Goal: Navigation & Orientation: Understand site structure

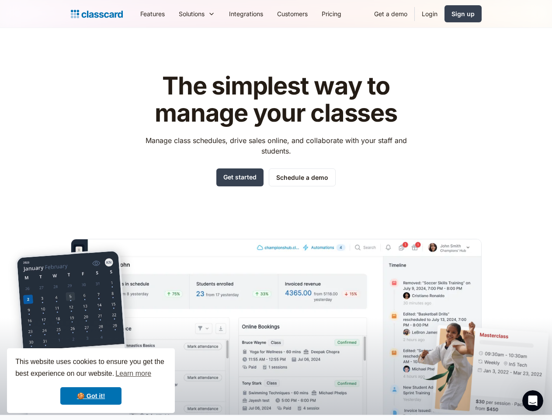
click at [276, 210] on div "The simplest way to manage your classes Manage class schedules, drive sales onl…" at bounding box center [276, 237] width 411 height 356
click at [91, 381] on div "This website uses cookies to ensure you get the best experience on our website.…" at bounding box center [91, 380] width 168 height 65
click at [307, 14] on nav "Features Resources Blog The latest industry news, updates and info. Customer st…" at bounding box center [307, 14] width 349 height 20
click at [172, 14] on div "Solutions Sports academy Swim school Dance studio Gymnastics Music school Marti…" at bounding box center [197, 14] width 50 height 20
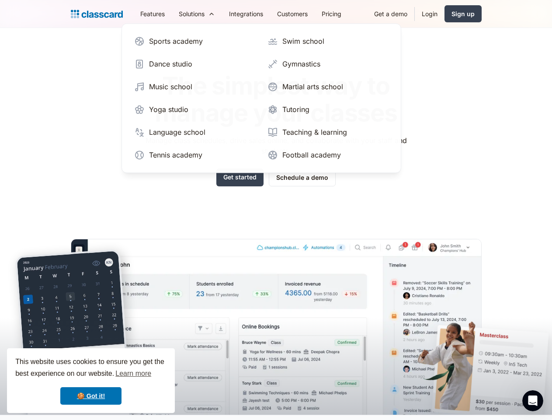
click at [533, 401] on icon "Open Intercom Messenger" at bounding box center [533, 401] width 14 height 14
